Goal: Check status

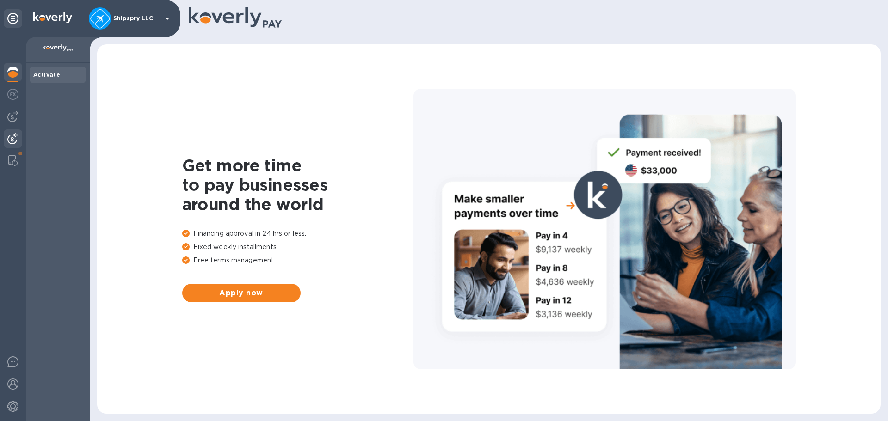
click at [13, 139] on img at bounding box center [12, 138] width 11 height 11
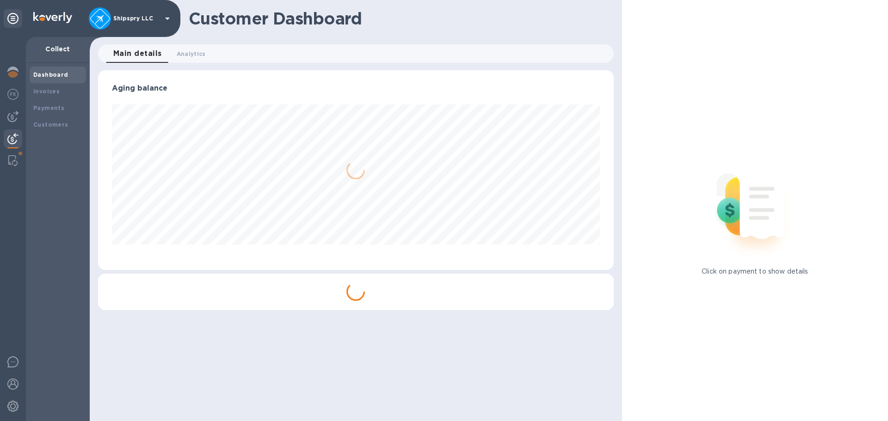
scroll to position [200, 515]
click at [52, 109] on b "Payments" at bounding box center [48, 107] width 31 height 7
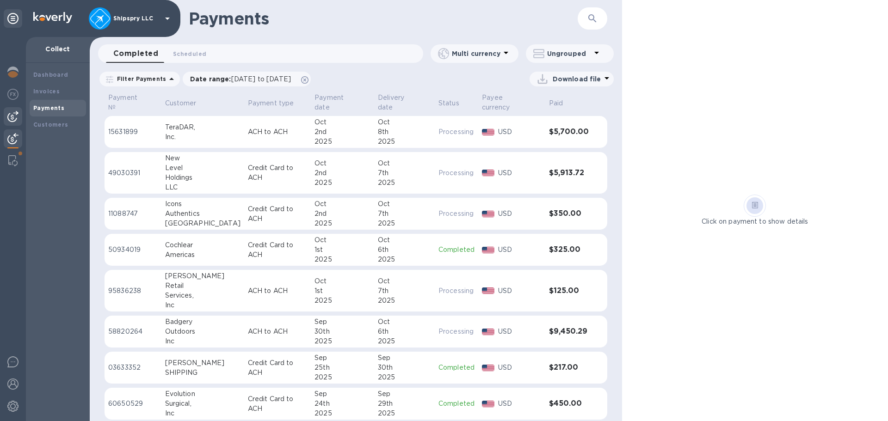
click at [14, 117] on img at bounding box center [12, 116] width 11 height 11
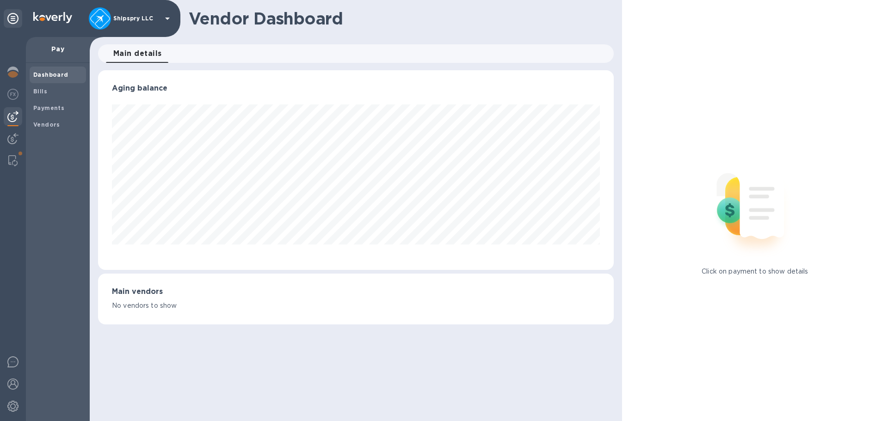
scroll to position [200, 515]
click at [33, 94] on div "Bills" at bounding box center [58, 91] width 56 height 17
